Goal: Entertainment & Leisure: Consume media (video, audio)

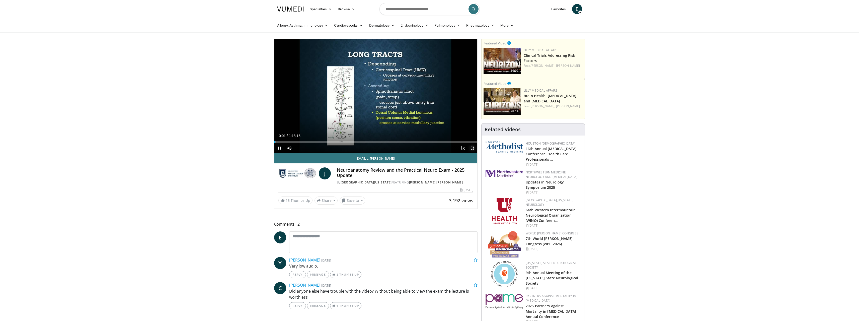
click at [472, 148] on span "Video Player" at bounding box center [472, 148] width 10 height 10
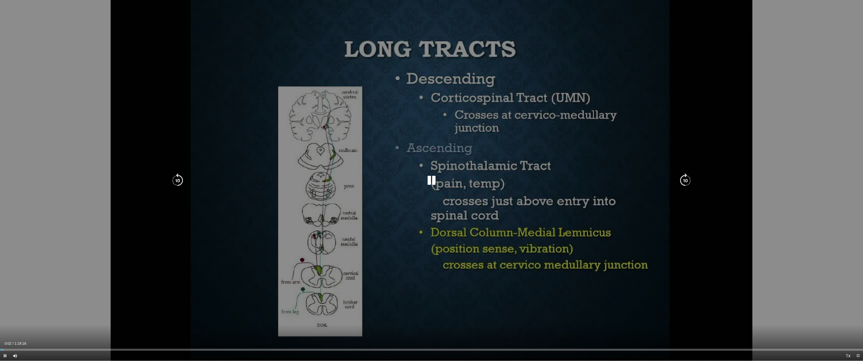
click at [485, 219] on div "10 seconds Tap to unmute" at bounding box center [431, 180] width 863 height 361
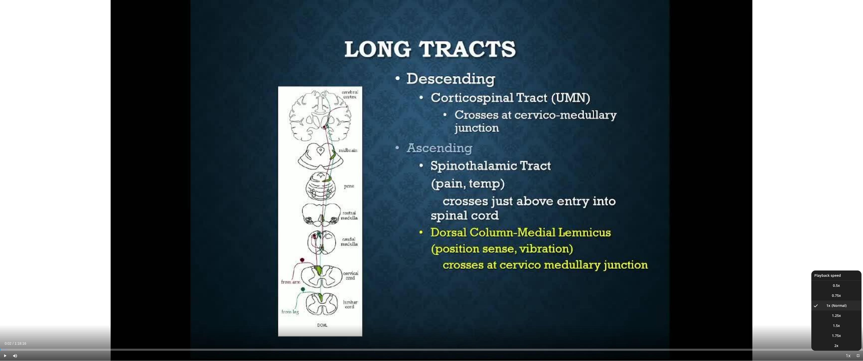
click at [847, 320] on span "Video Player" at bounding box center [847, 356] width 7 height 10
click at [839, 316] on span "1.25x" at bounding box center [836, 315] width 9 height 5
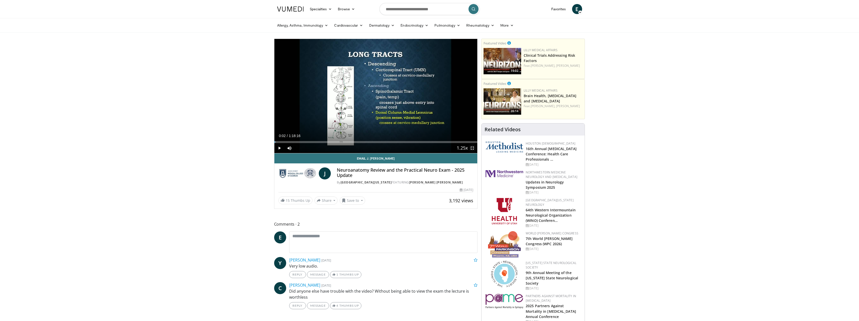
drag, startPoint x: 473, startPoint y: 147, endPoint x: 473, endPoint y: 178, distance: 30.3
click at [473, 147] on span "Video Player" at bounding box center [472, 148] width 10 height 10
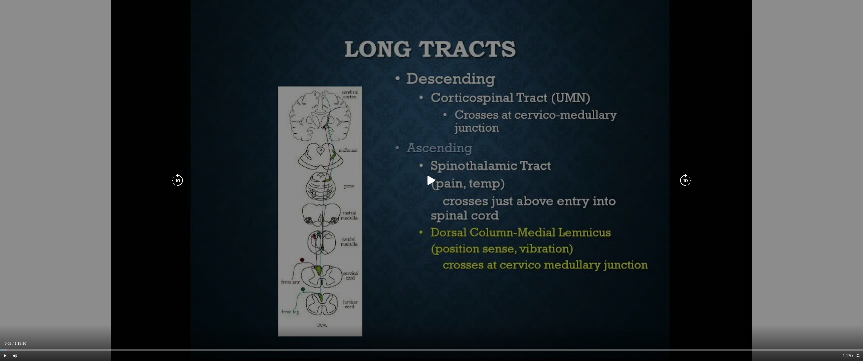
click at [473, 178] on div "Video Player" at bounding box center [432, 181] width 518 height 10
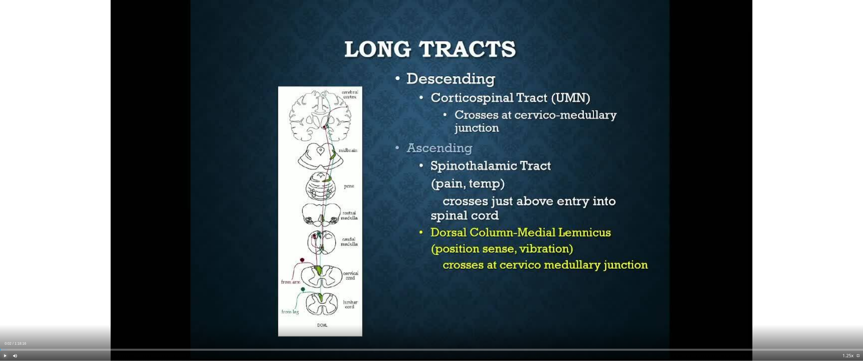
click at [5, 320] on span "Video Player" at bounding box center [5, 356] width 10 height 10
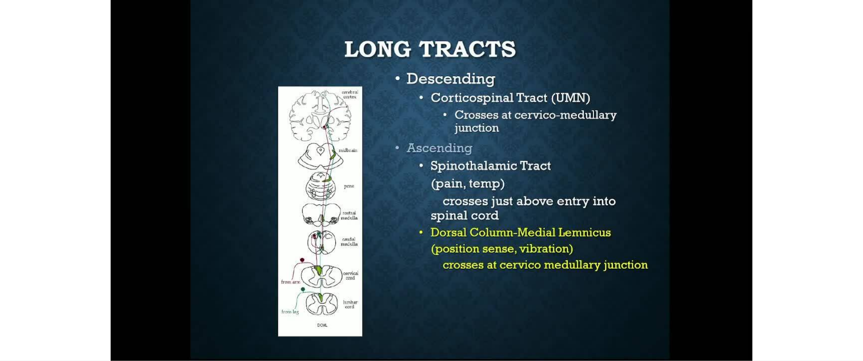
click at [0, 320] on button "Pause" at bounding box center [5, 356] width 10 height 10
